Goal: Transaction & Acquisition: Download file/media

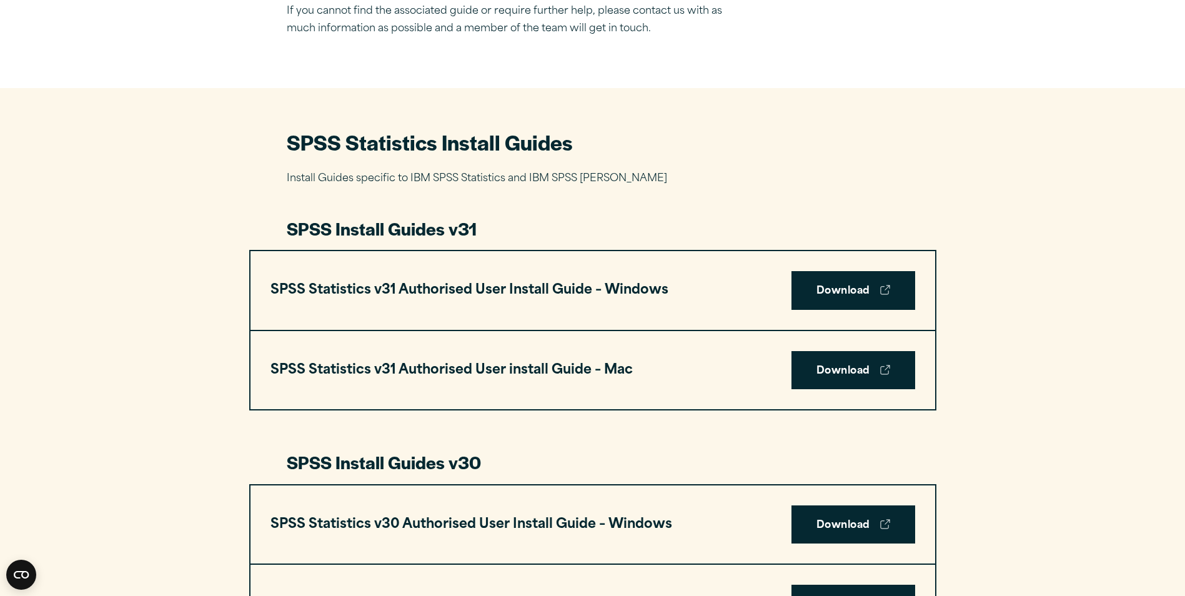
scroll to position [500, 0]
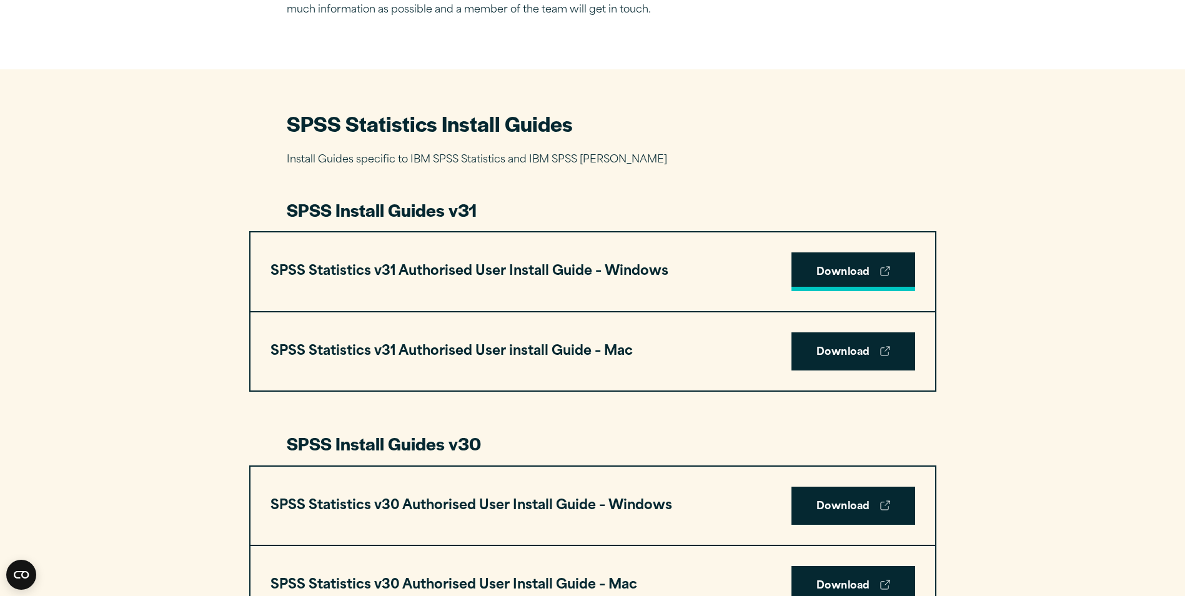
click at [847, 276] on link "Download" at bounding box center [854, 271] width 124 height 39
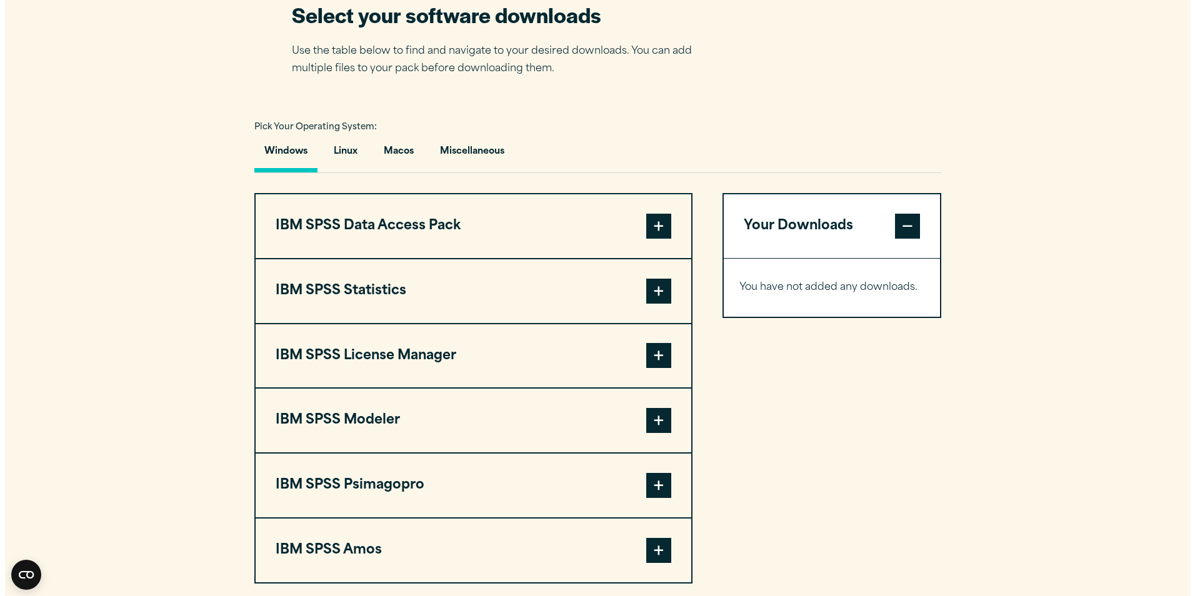
scroll to position [875, 0]
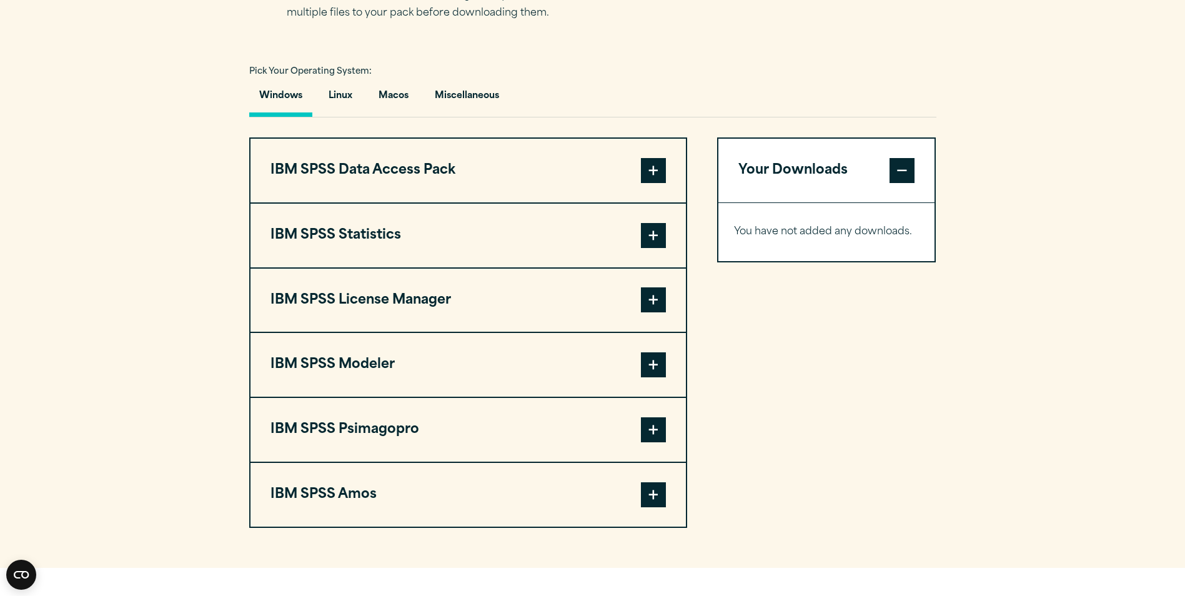
click at [657, 230] on span at bounding box center [653, 235] width 25 height 25
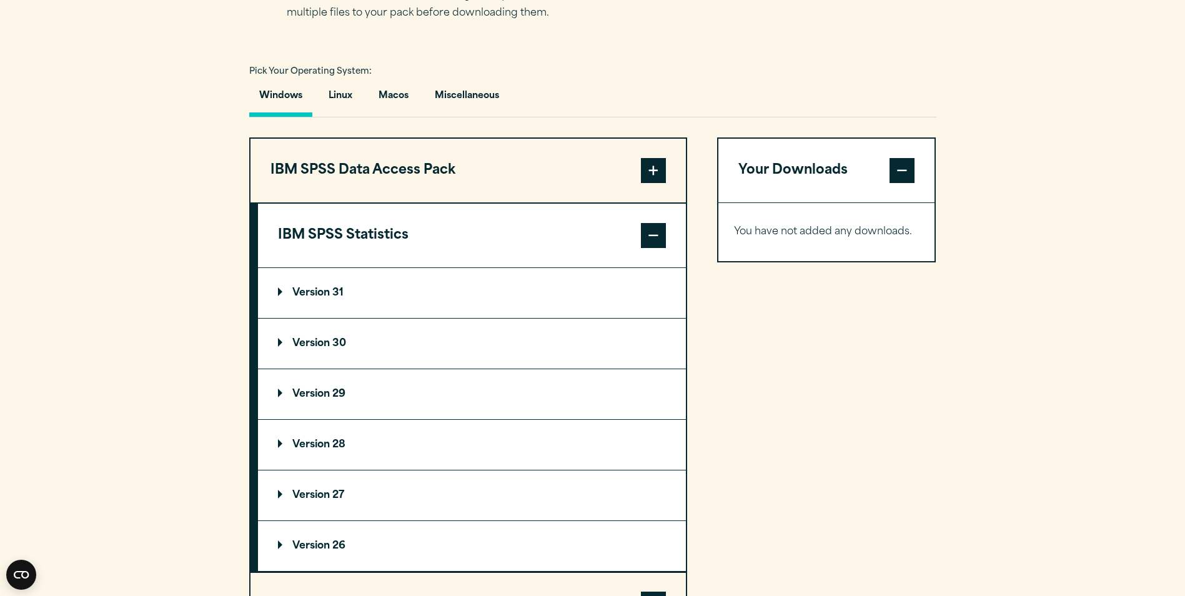
click at [317, 291] on p "Version 31" at bounding box center [311, 293] width 66 height 10
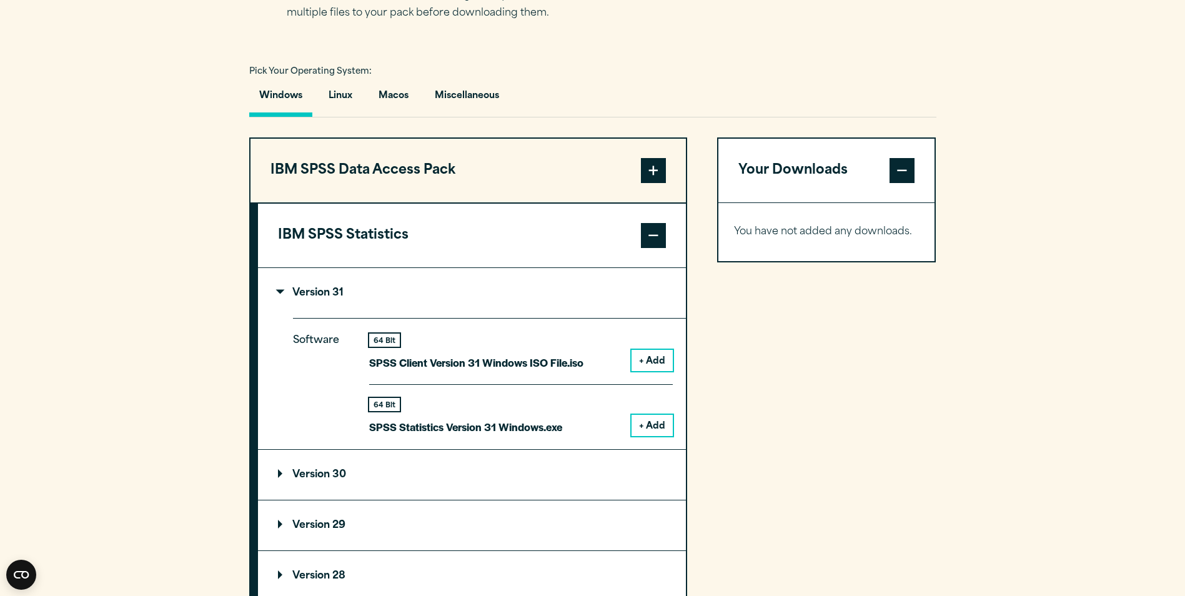
click at [643, 428] on button "+ Add" at bounding box center [652, 425] width 41 height 21
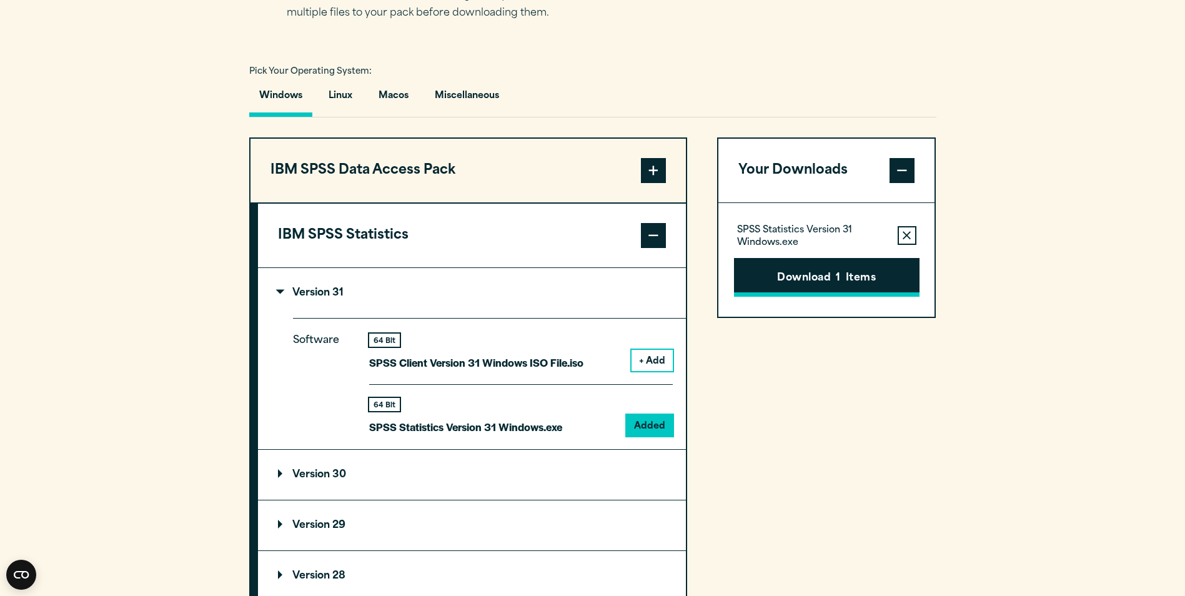
click at [860, 270] on button "Download 1 Items" at bounding box center [827, 277] width 186 height 39
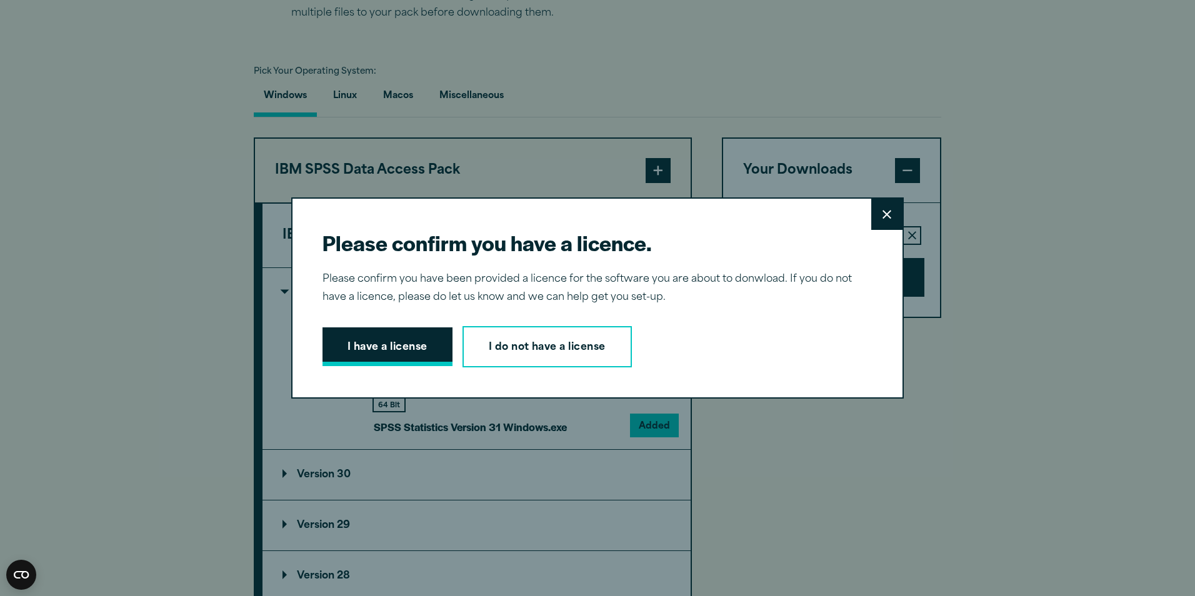
click at [379, 351] on button "I have a license" at bounding box center [387, 346] width 130 height 39
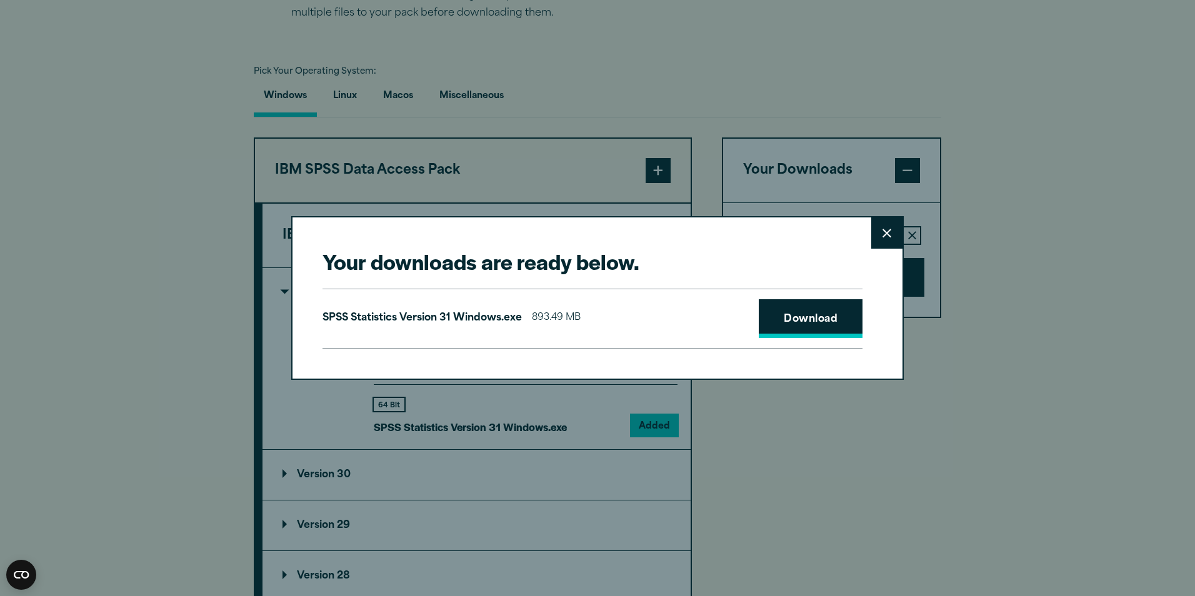
click at [804, 314] on link "Download" at bounding box center [811, 318] width 104 height 39
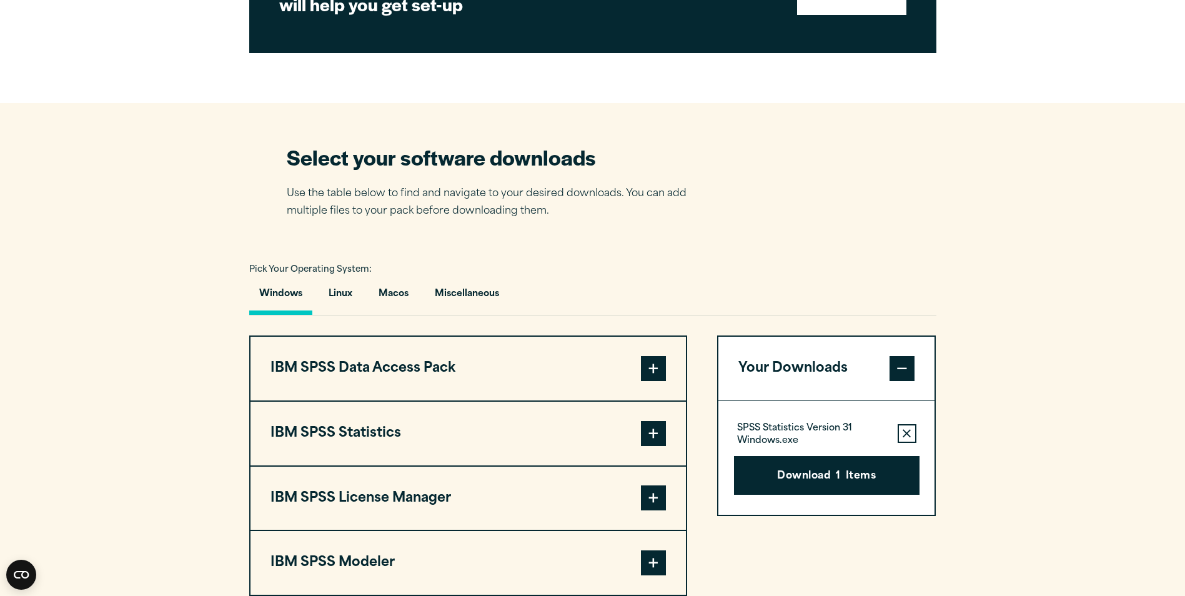
scroll to position [875, 0]
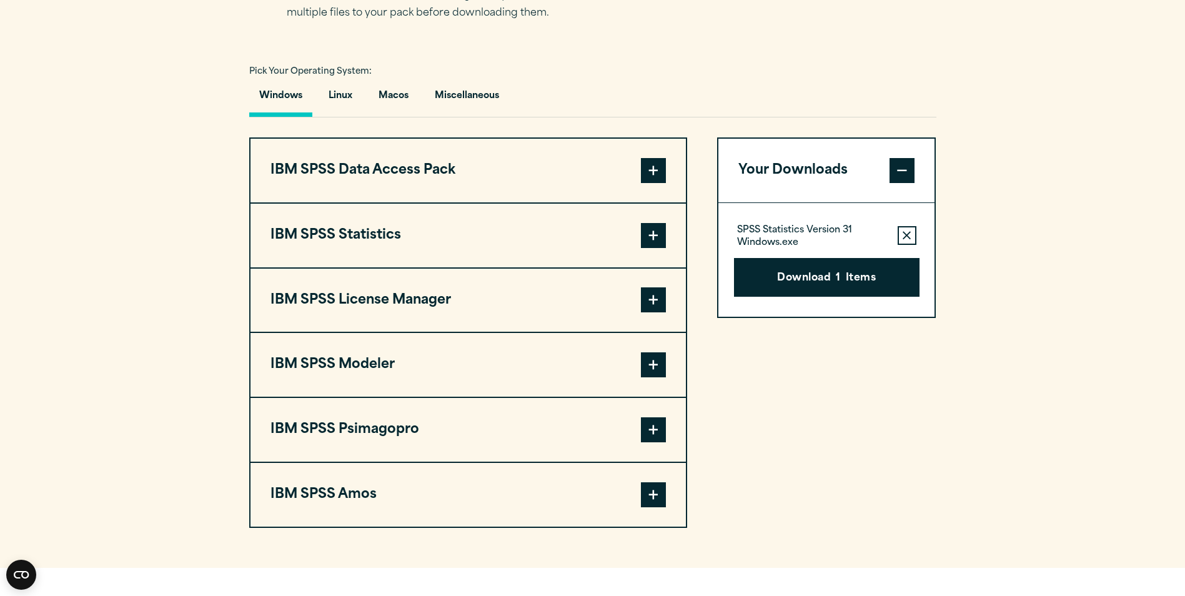
click at [652, 226] on span at bounding box center [653, 235] width 25 height 25
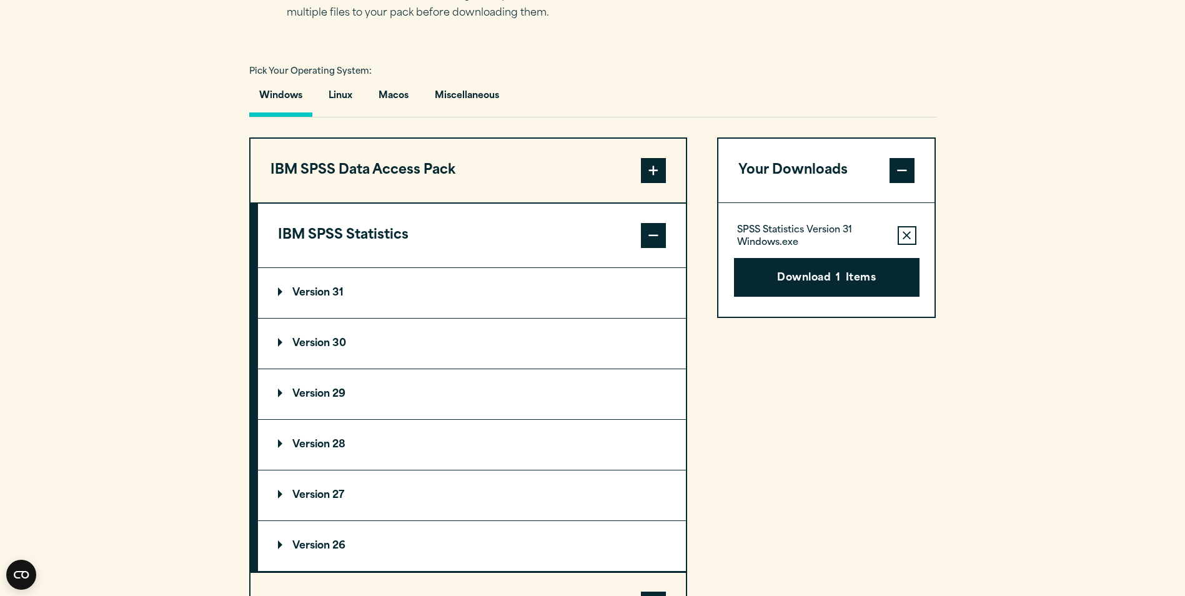
click at [331, 340] on p "Version 30" at bounding box center [312, 344] width 68 height 10
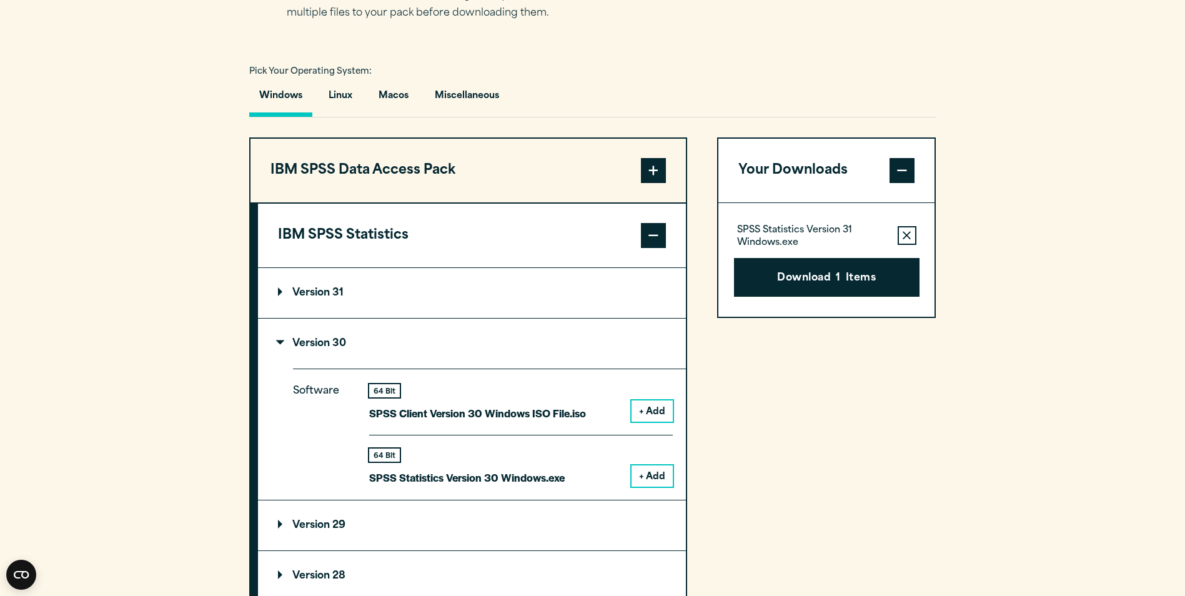
click at [664, 482] on button "+ Add" at bounding box center [652, 476] width 41 height 21
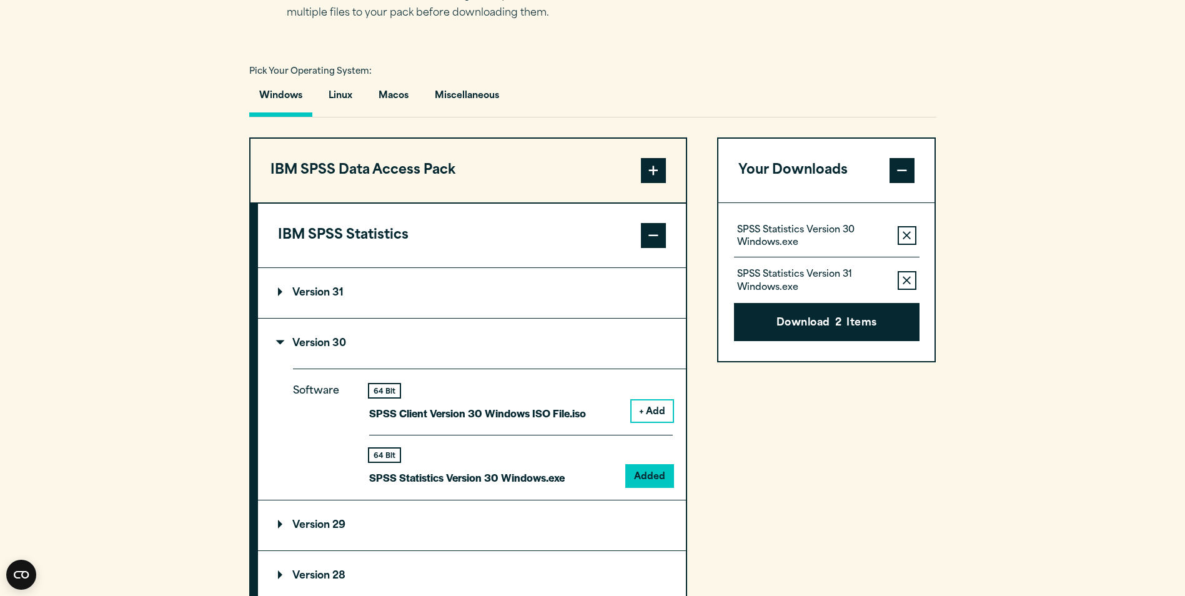
click at [900, 279] on button "Remove this item from your software download list" at bounding box center [907, 280] width 19 height 19
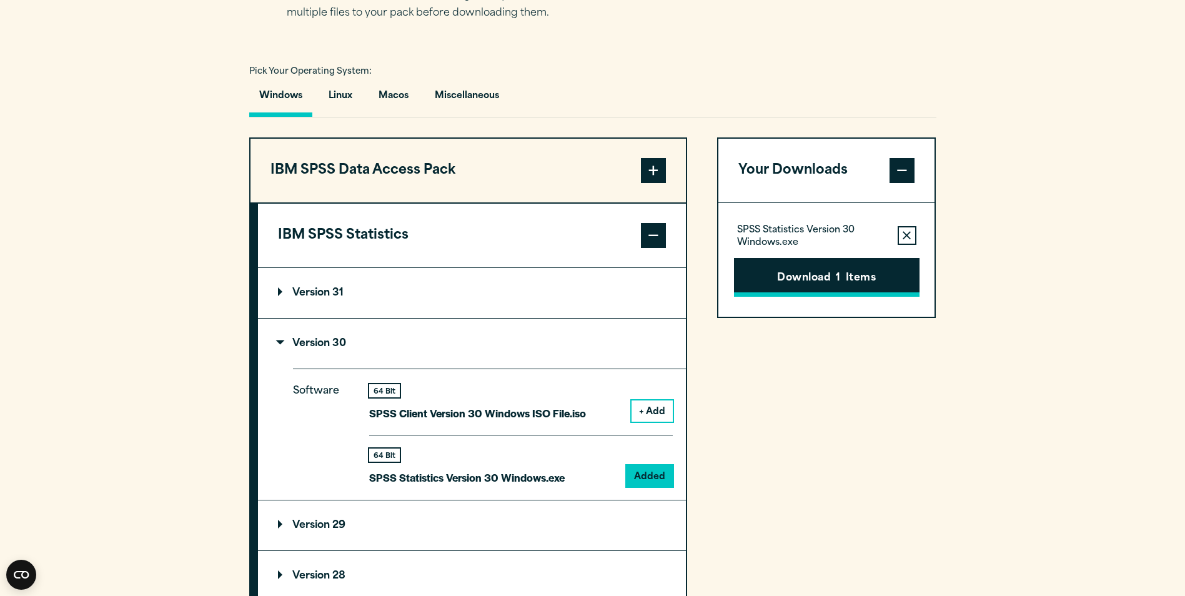
click at [887, 281] on button "Download 1 Items" at bounding box center [827, 277] width 186 height 39
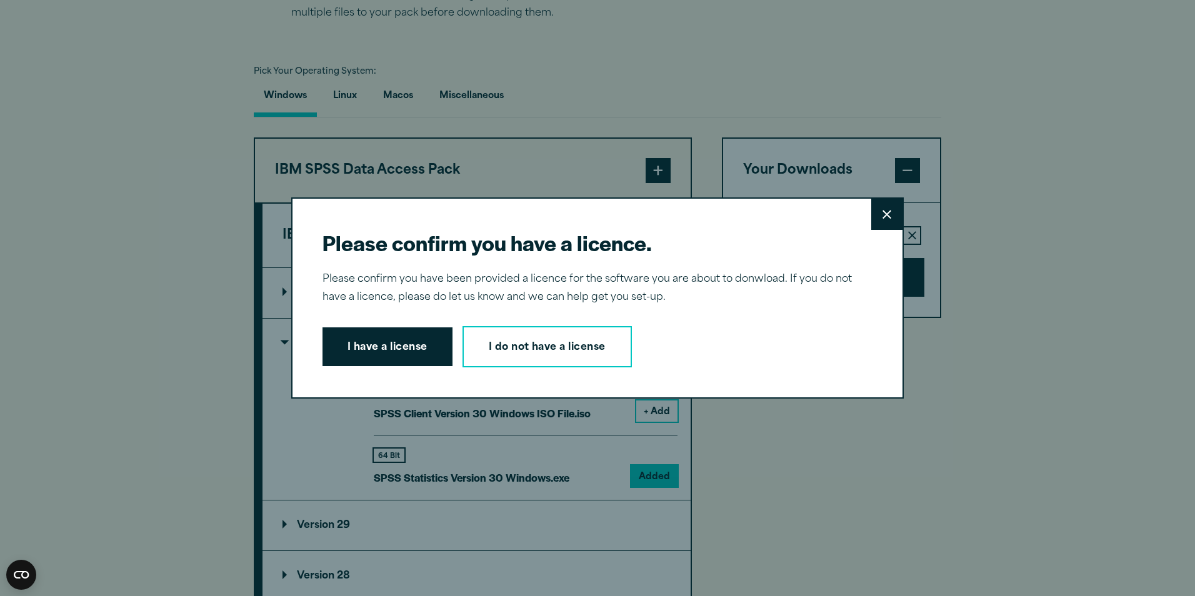
click at [439, 346] on button "I have a license" at bounding box center [387, 346] width 130 height 39
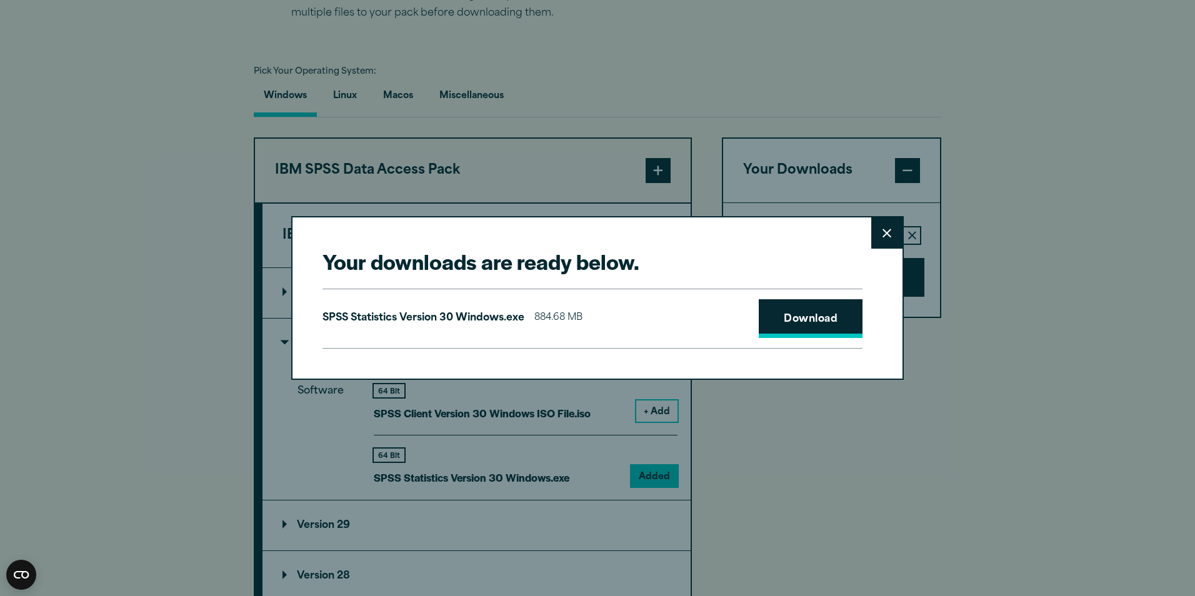
click at [785, 314] on link "Download" at bounding box center [811, 318] width 104 height 39
click at [877, 240] on button "Close" at bounding box center [886, 232] width 31 height 31
